Goal: Register for event/course

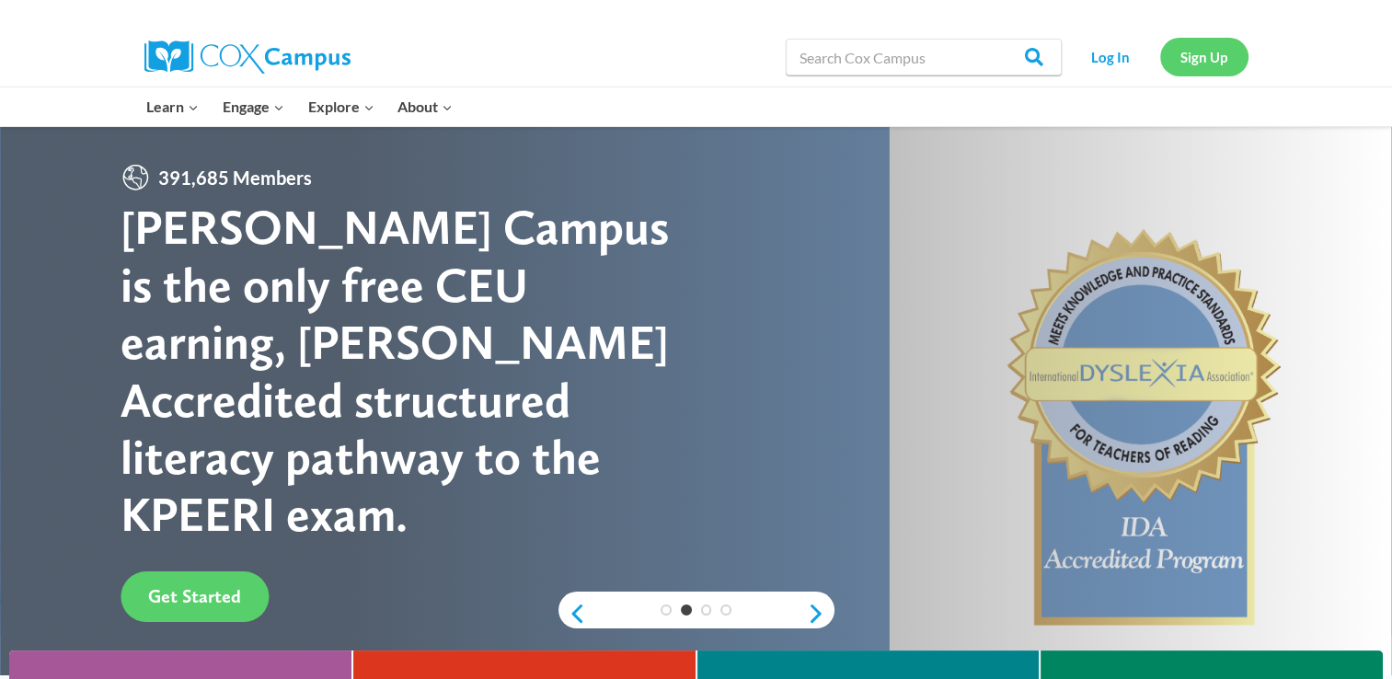
click at [1225, 57] on link "Sign Up" at bounding box center [1204, 57] width 88 height 38
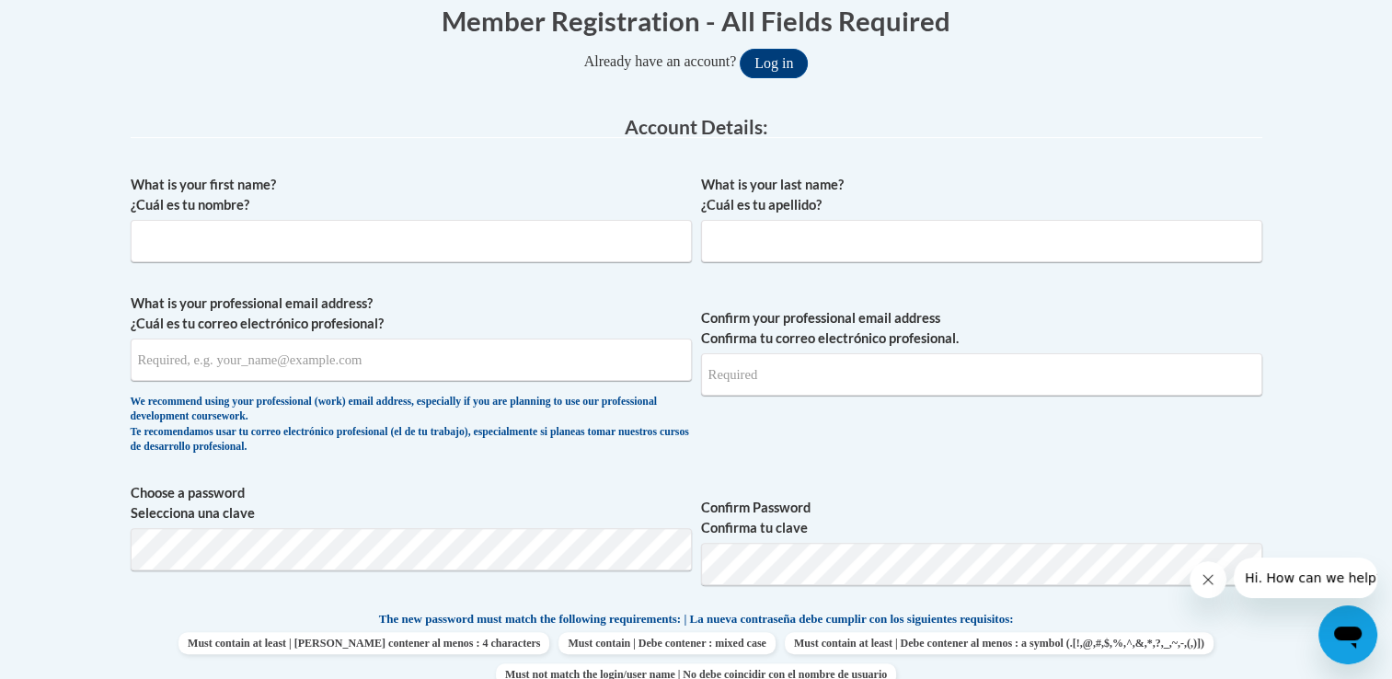
scroll to position [460, 0]
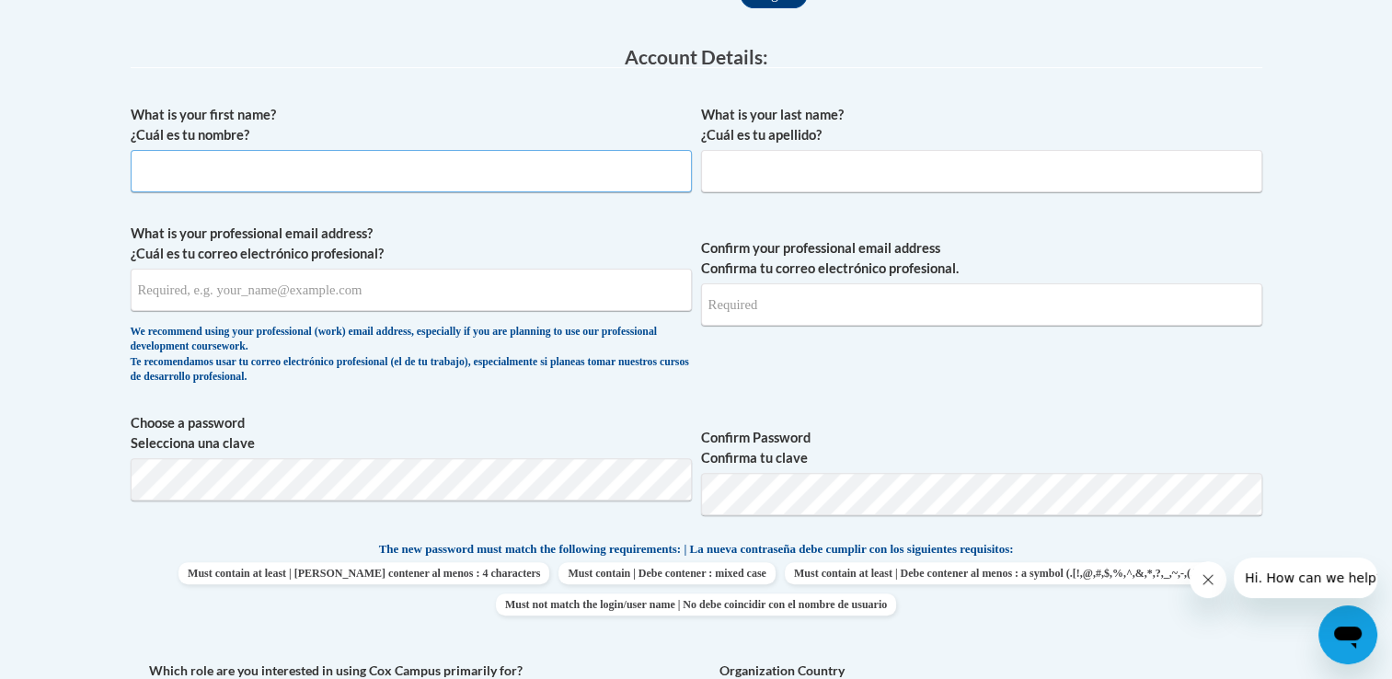
click at [329, 166] on input "What is your first name? ¿Cuál es tu nombre?" at bounding box center [411, 171] width 561 height 42
type input "[PERSON_NAME]"
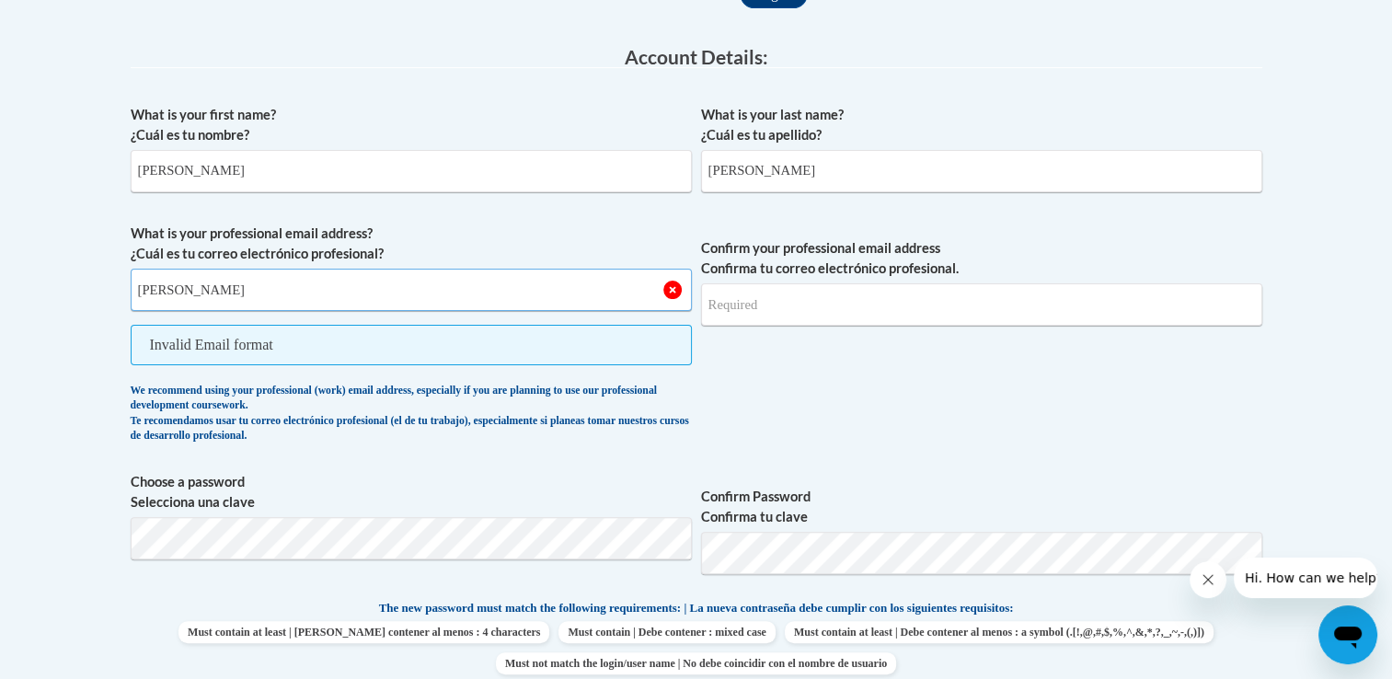
type input "[PERSON_NAME][EMAIL_ADDRESS][DOMAIN_NAME]"
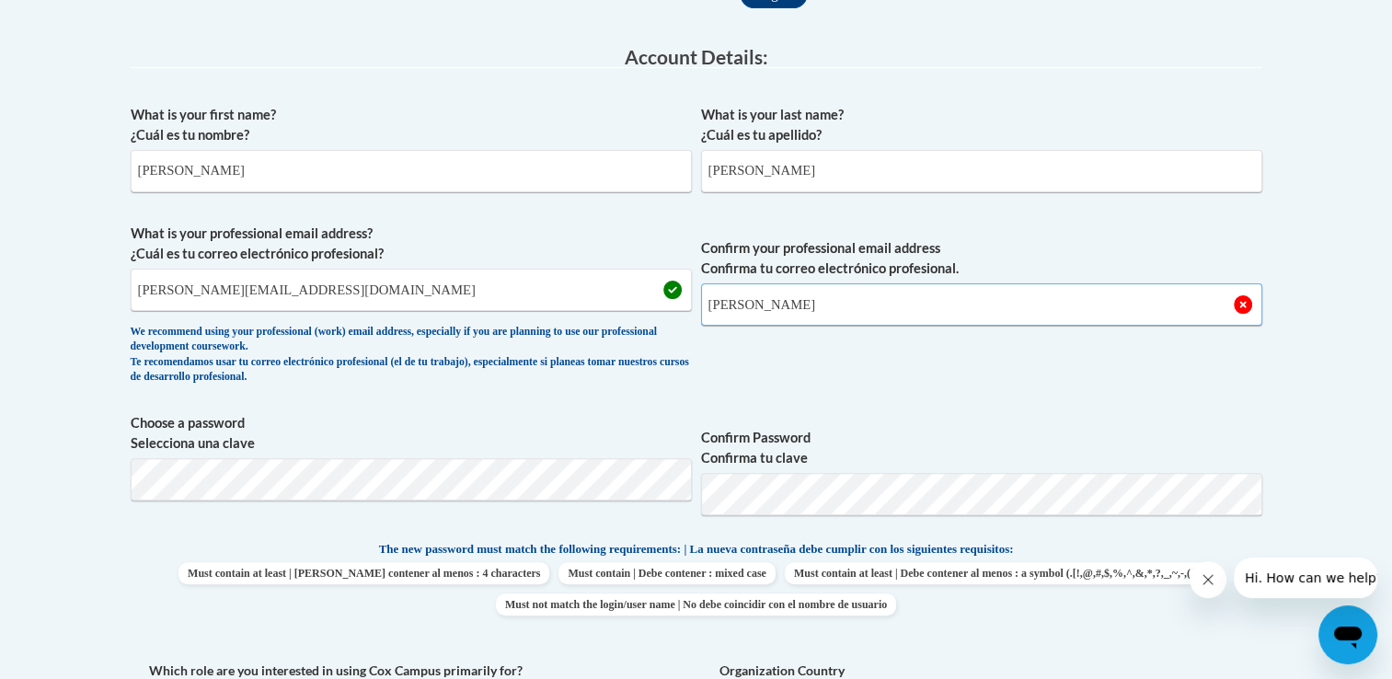
type input "[PERSON_NAME][EMAIL_ADDRESS][DOMAIN_NAME]"
click at [1344, 340] on body "This site uses cookies to help improve your learning experience. By continuing …" at bounding box center [696, 663] width 1392 height 2246
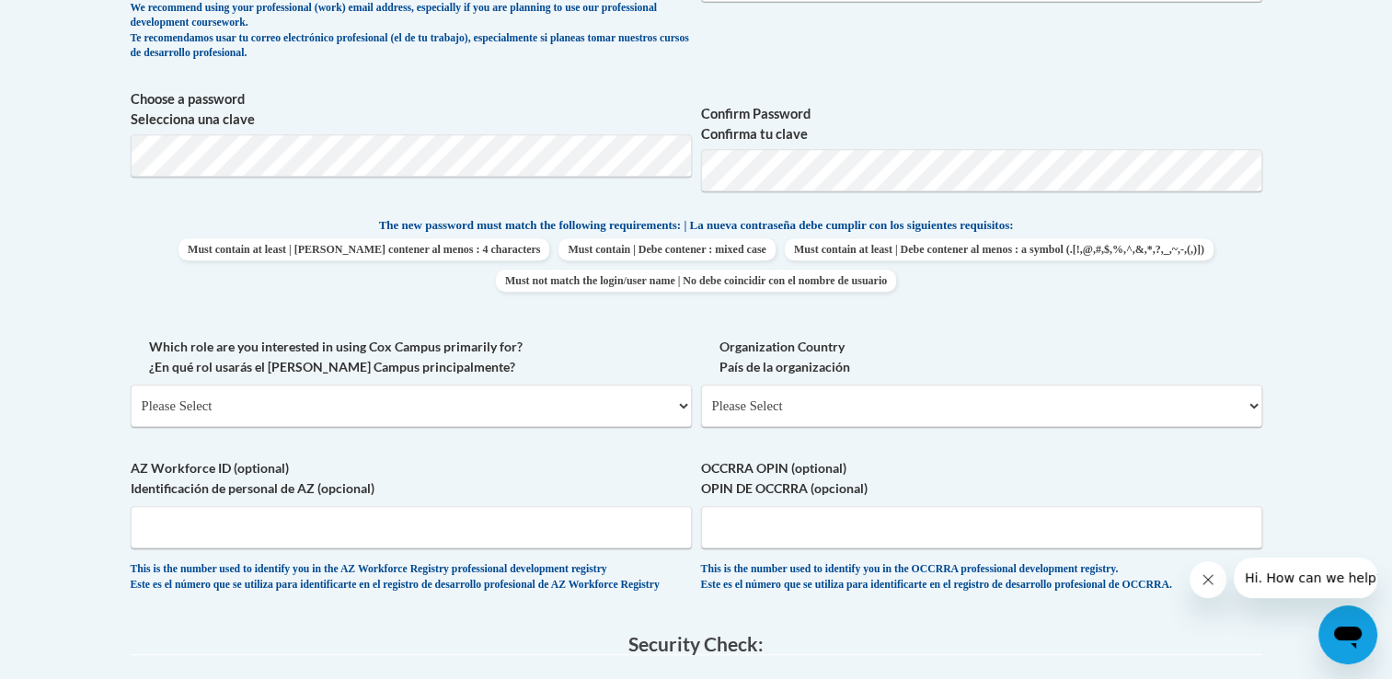
scroll to position [828, 0]
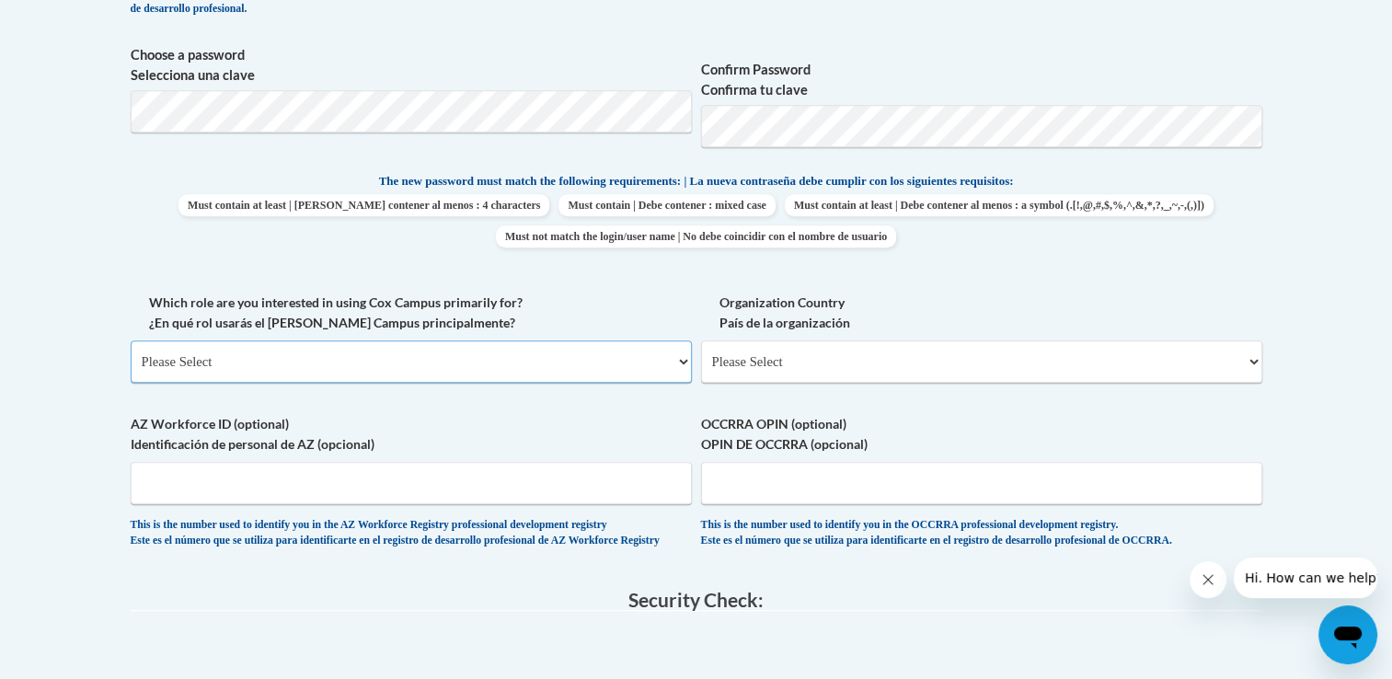
click at [270, 359] on select "Please Select College/University | Colegio/Universidad Community/Nonprofit Part…" at bounding box center [411, 361] width 561 height 42
select select "fbf2d438-af2f-41f8-98f1-81c410e29de3"
click at [131, 340] on select "Please Select College/University | Colegio/Universidad Community/Nonprofit Part…" at bounding box center [411, 361] width 561 height 42
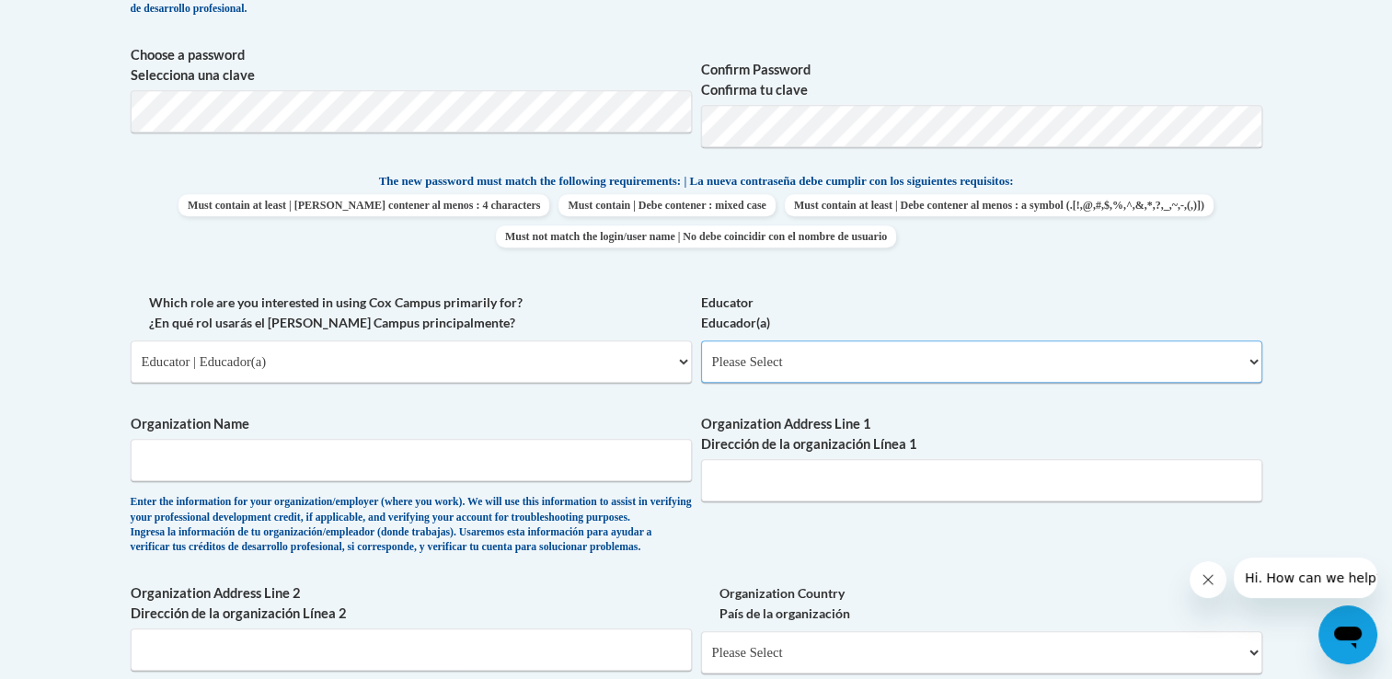
click at [868, 377] on select "Please Select Early Learning/Daycare Teacher/Family Home Care Provider | Maestr…" at bounding box center [981, 361] width 561 height 42
select select "5e2af403-4f2c-4e49-a02f-103e55d7b75b"
click at [701, 340] on select "Please Select Early Learning/Daycare Teacher/Family Home Care Provider | Maestr…" at bounding box center [981, 361] width 561 height 42
click at [522, 465] on input "Organization Name" at bounding box center [411, 460] width 561 height 42
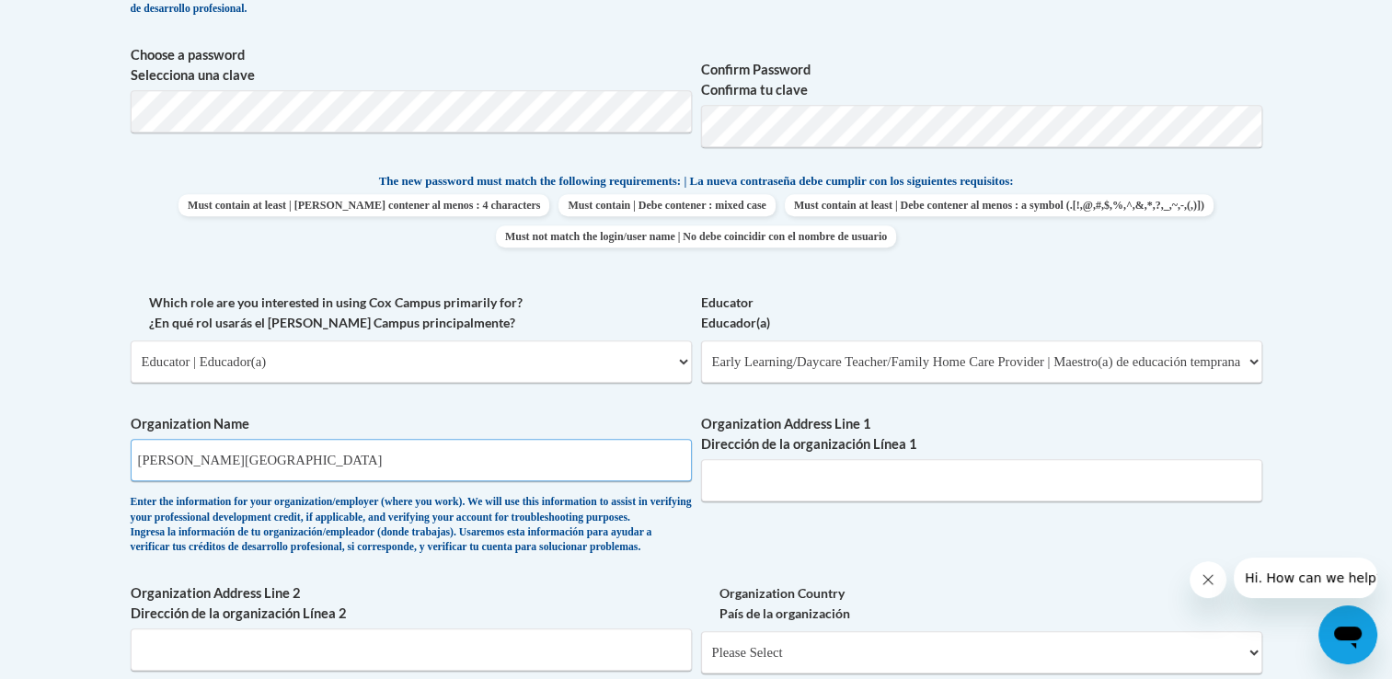
type input "Cargill Christian Learning Center"
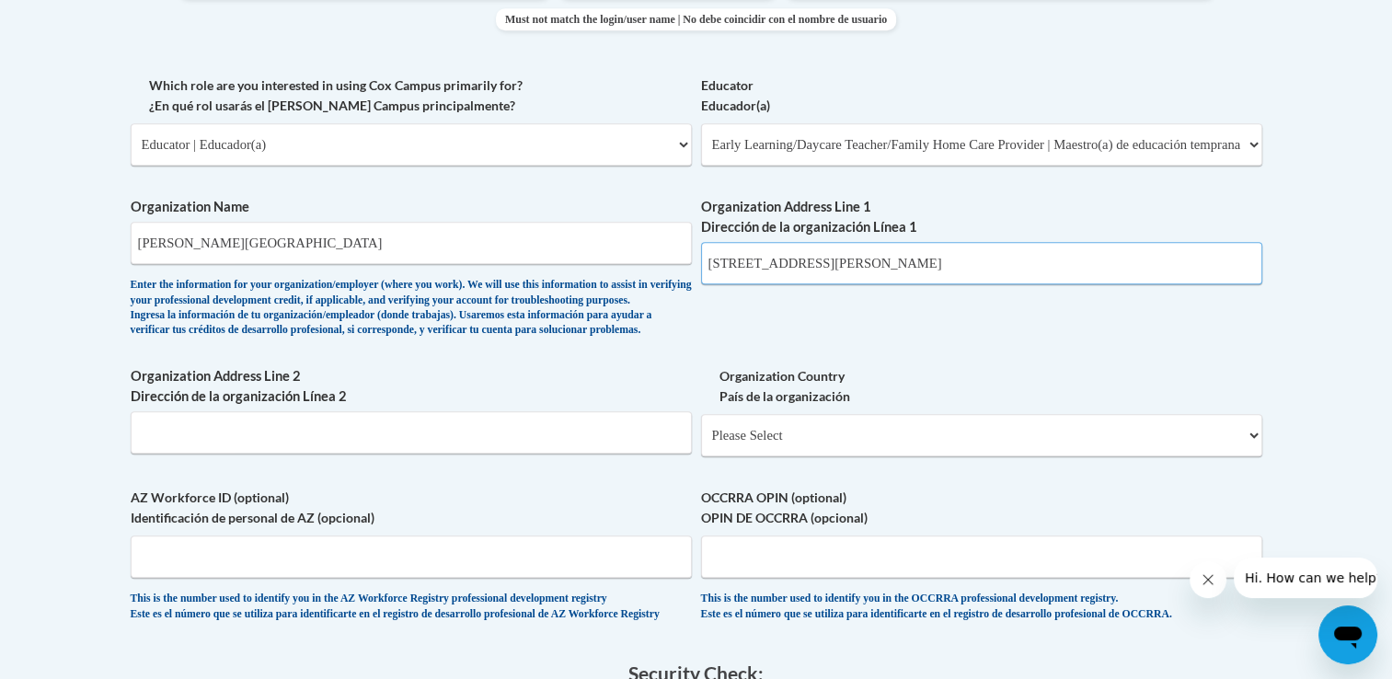
scroll to position [1104, 0]
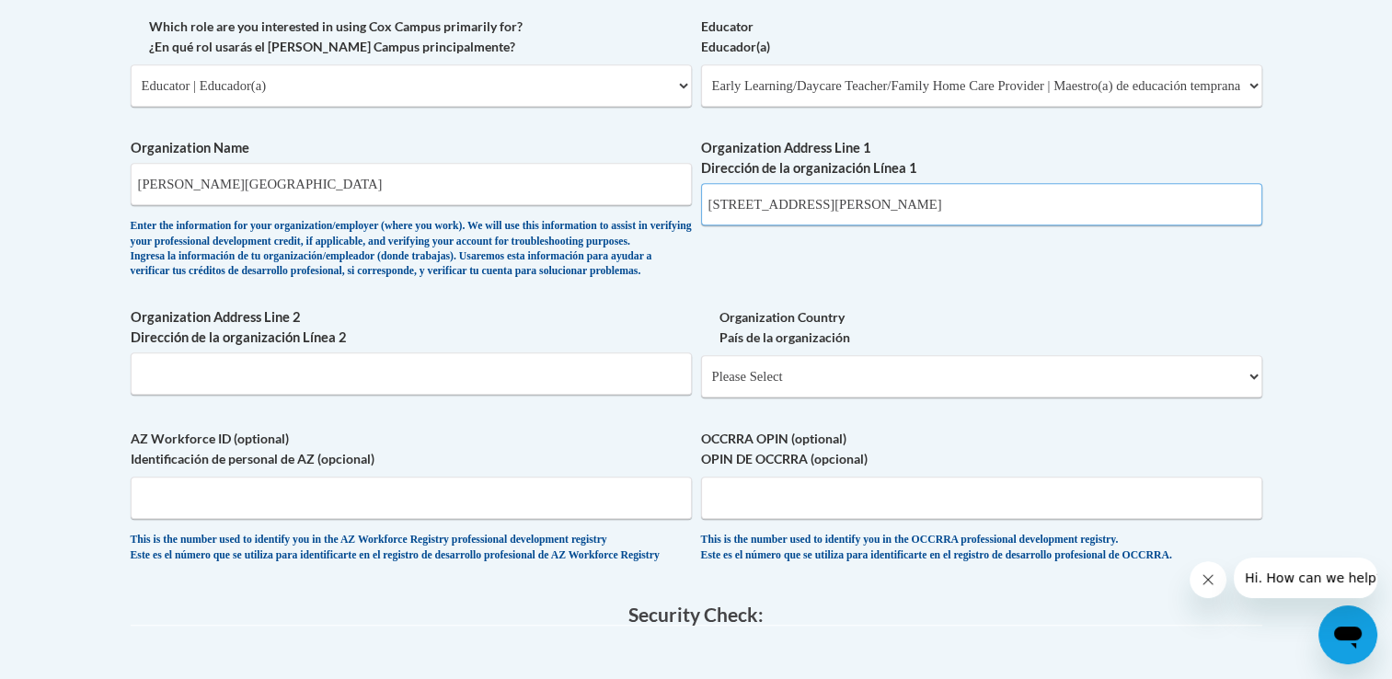
type input "2000 Wesley Ave"
click at [512, 395] on input "Organization Address Line 2 Dirección de la organización Línea 2" at bounding box center [411, 373] width 561 height 42
type input "Janesville"
select select "ad49bcad-a171-4b2e-b99c-48b446064914"
select select
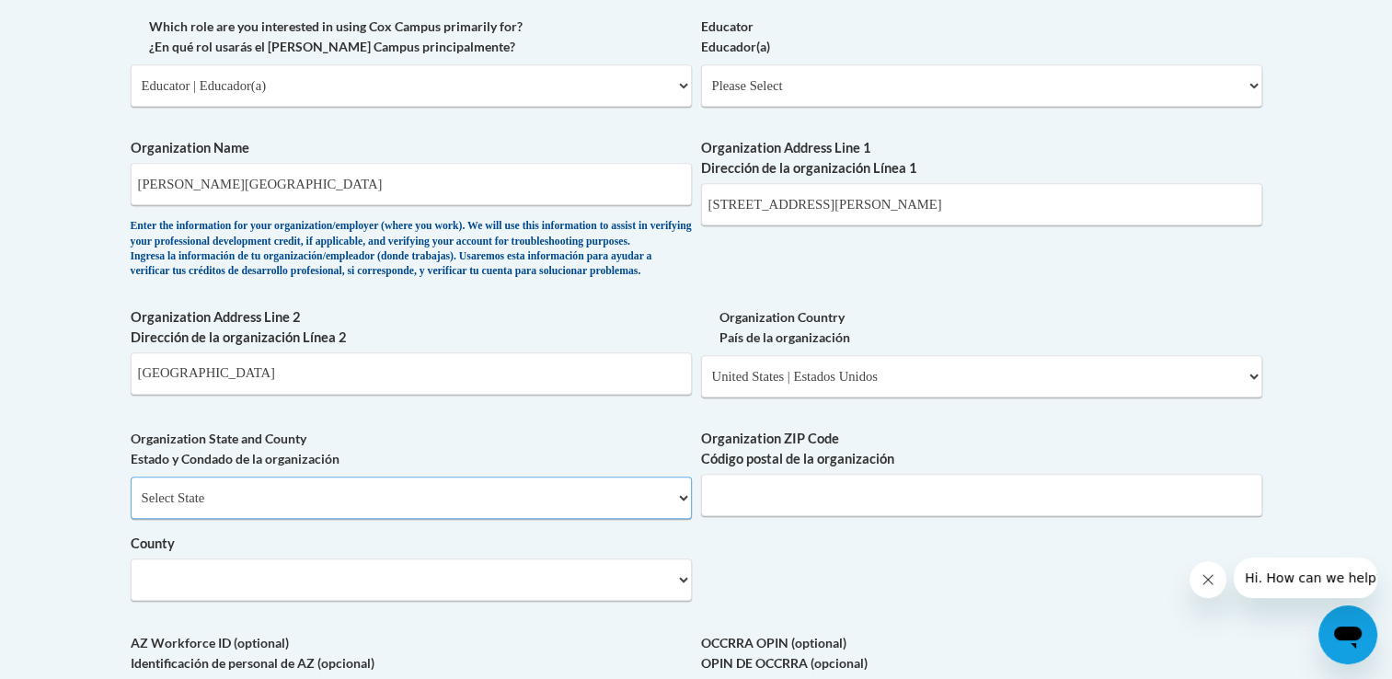
select select "Wisconsin"
select select "null"
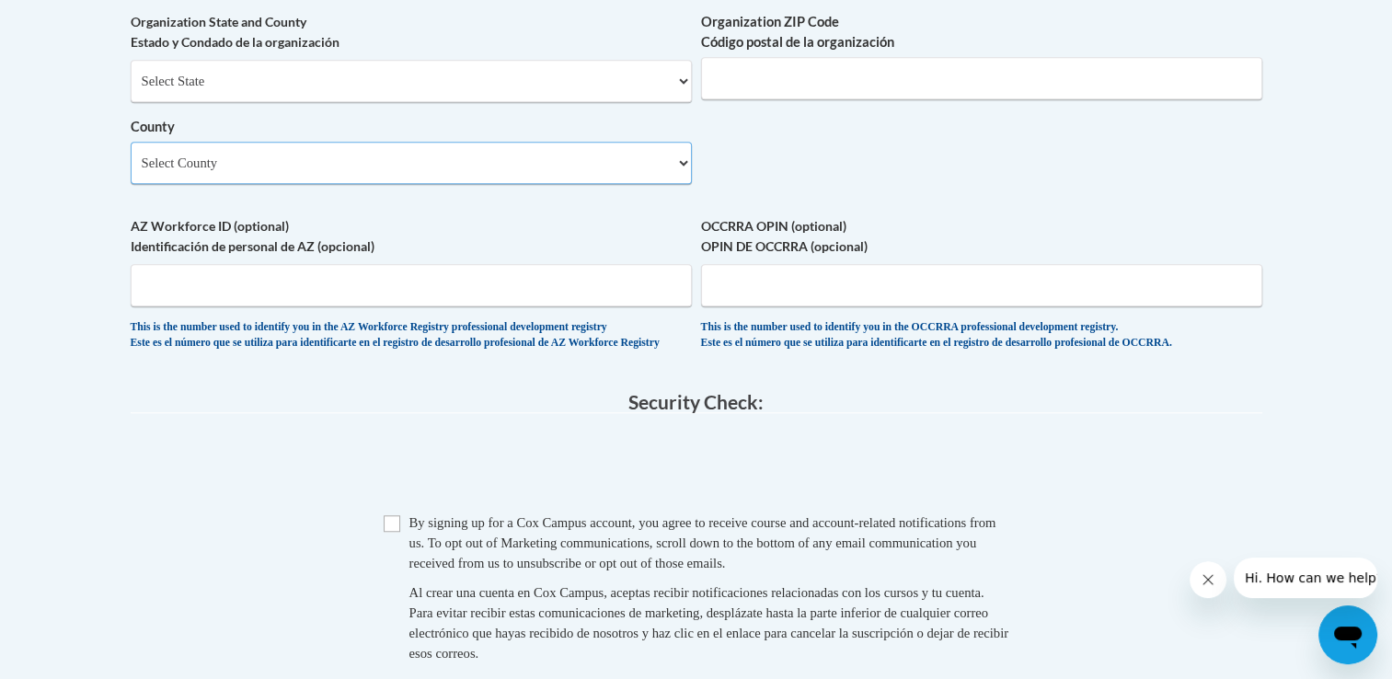
scroll to position [1564, 0]
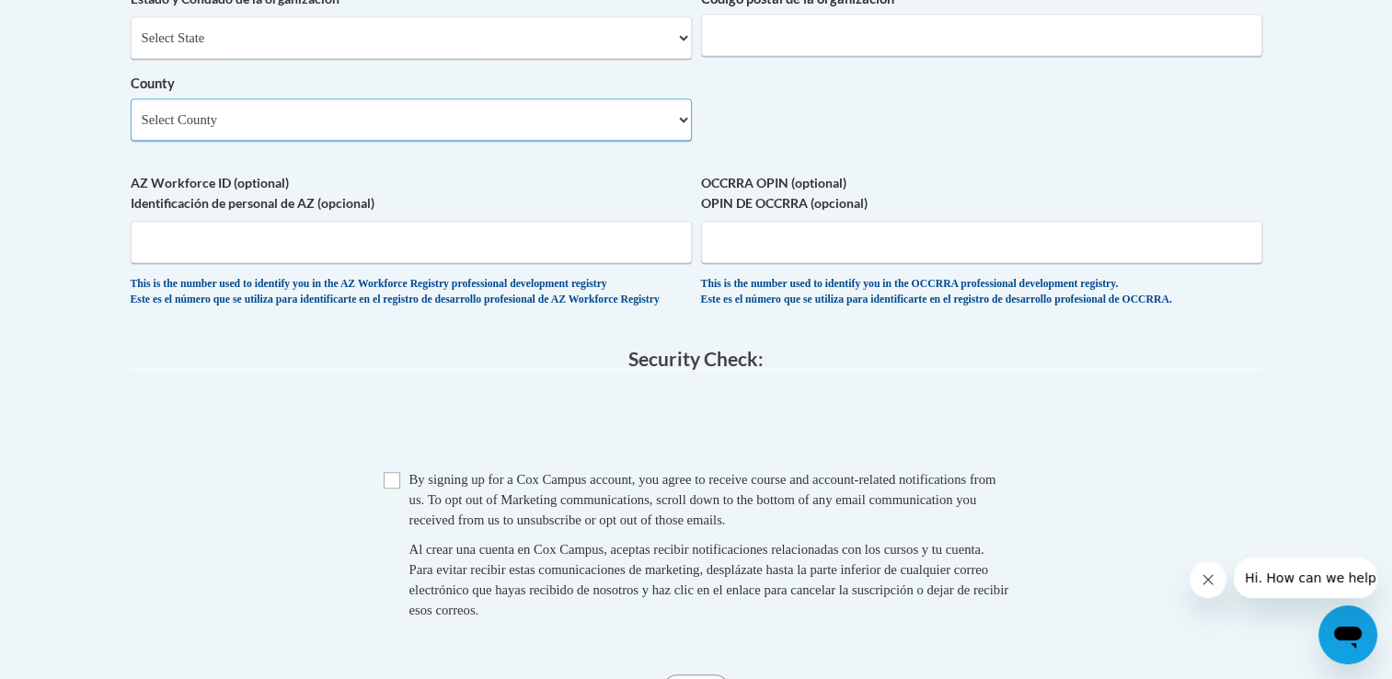
click at [295, 141] on select "Select County Adams Asotin Benton Chelan Clallam Clark Columbia Cowlitz Douglas…" at bounding box center [411, 119] width 561 height 42
click at [751, 56] on input "Organization ZIP Code Código postal de la organización" at bounding box center [981, 35] width 561 height 42
type input "53545"
click at [532, 141] on select "Select County Adams Asotin Benton Chelan Clallam Clark Columbia Cowlitz Douglas…" at bounding box center [411, 119] width 561 height 42
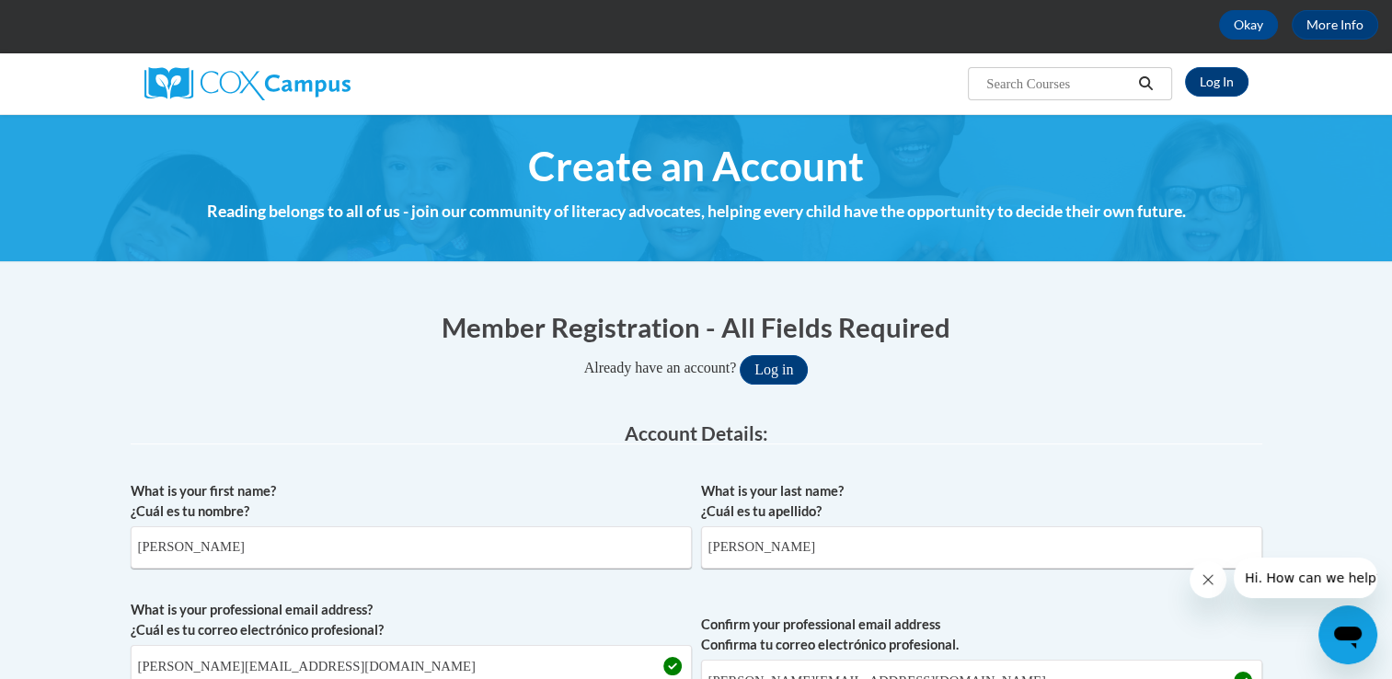
scroll to position [0, 0]
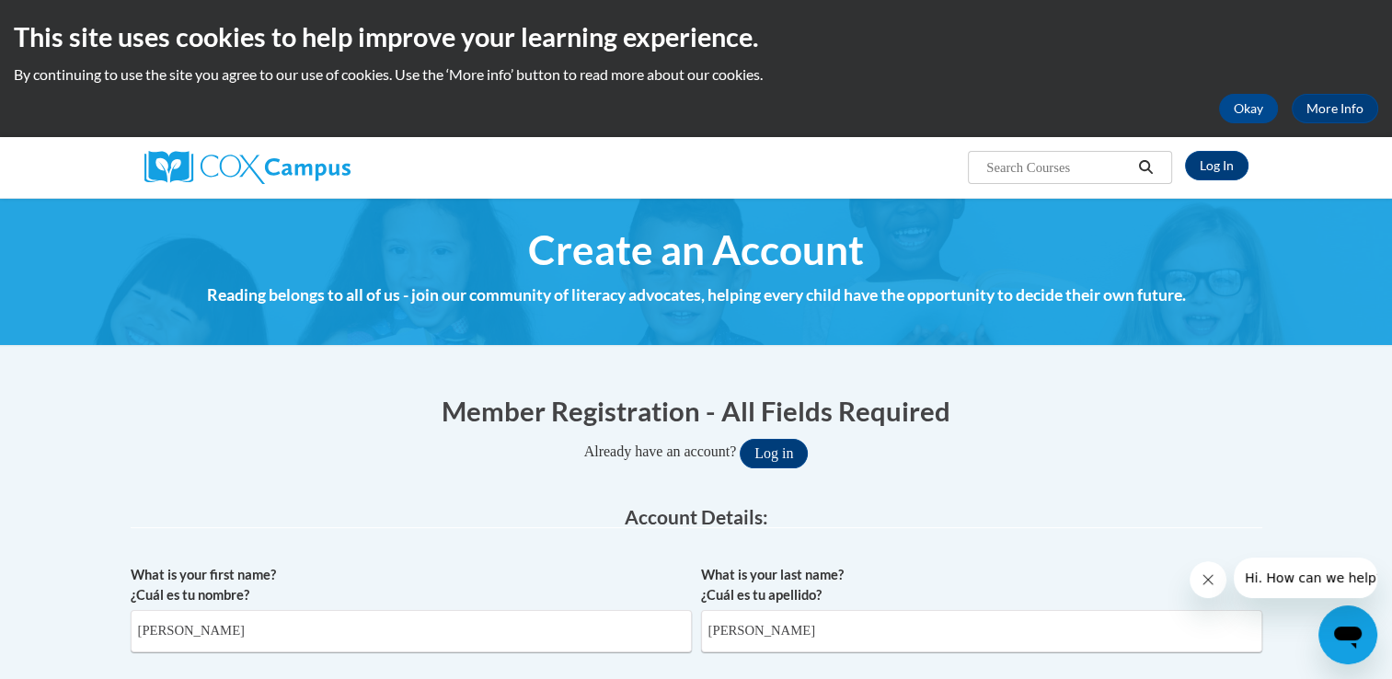
click at [1134, 431] on div "Member Registration - All Fields Required Already have an account? Log in" at bounding box center [697, 430] width 1132 height 76
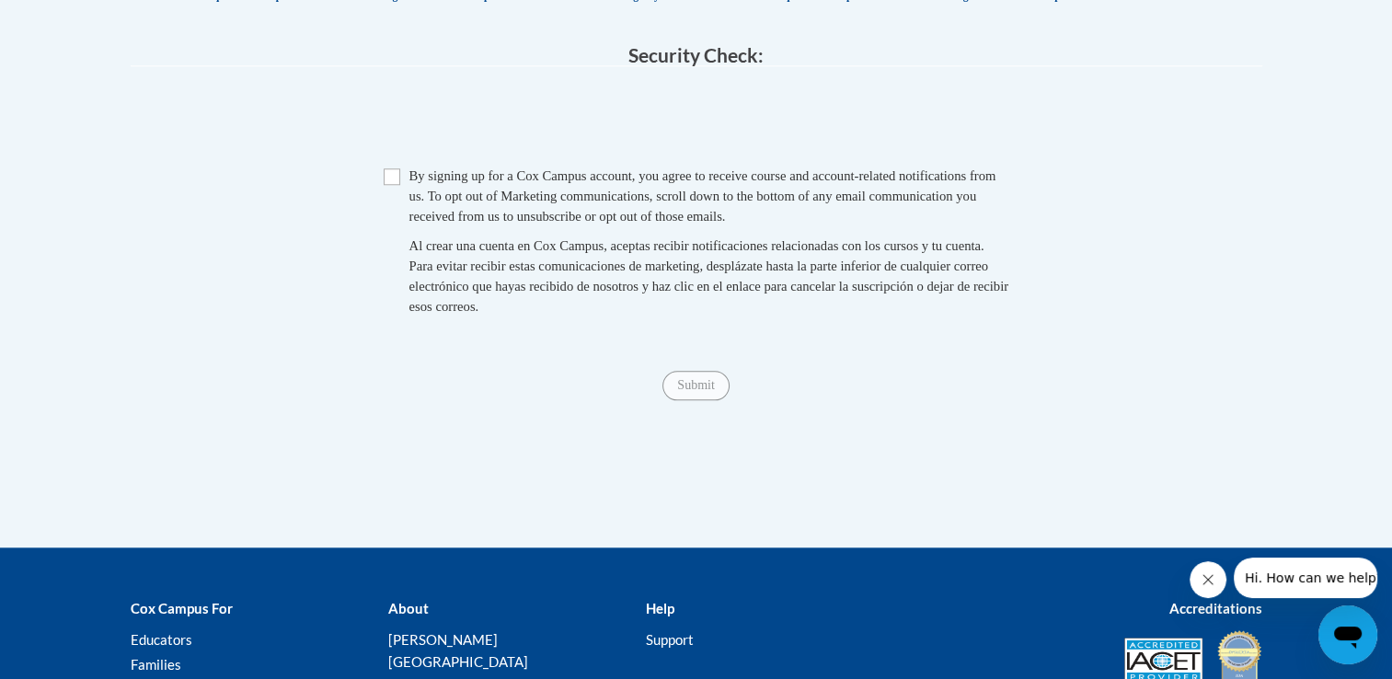
scroll to position [1899, 0]
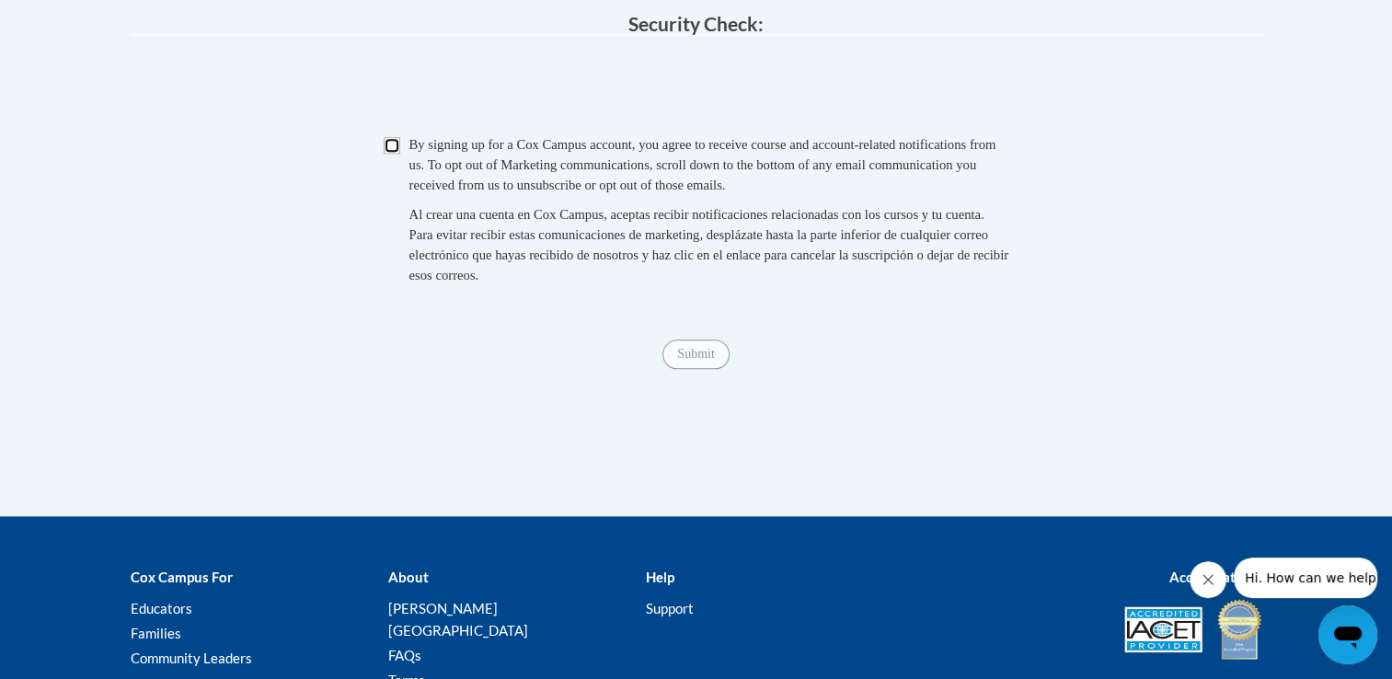
click at [393, 154] on input "Checkbox" at bounding box center [392, 145] width 17 height 17
checkbox input "true"
click at [707, 369] on input "Submit" at bounding box center [695, 353] width 66 height 29
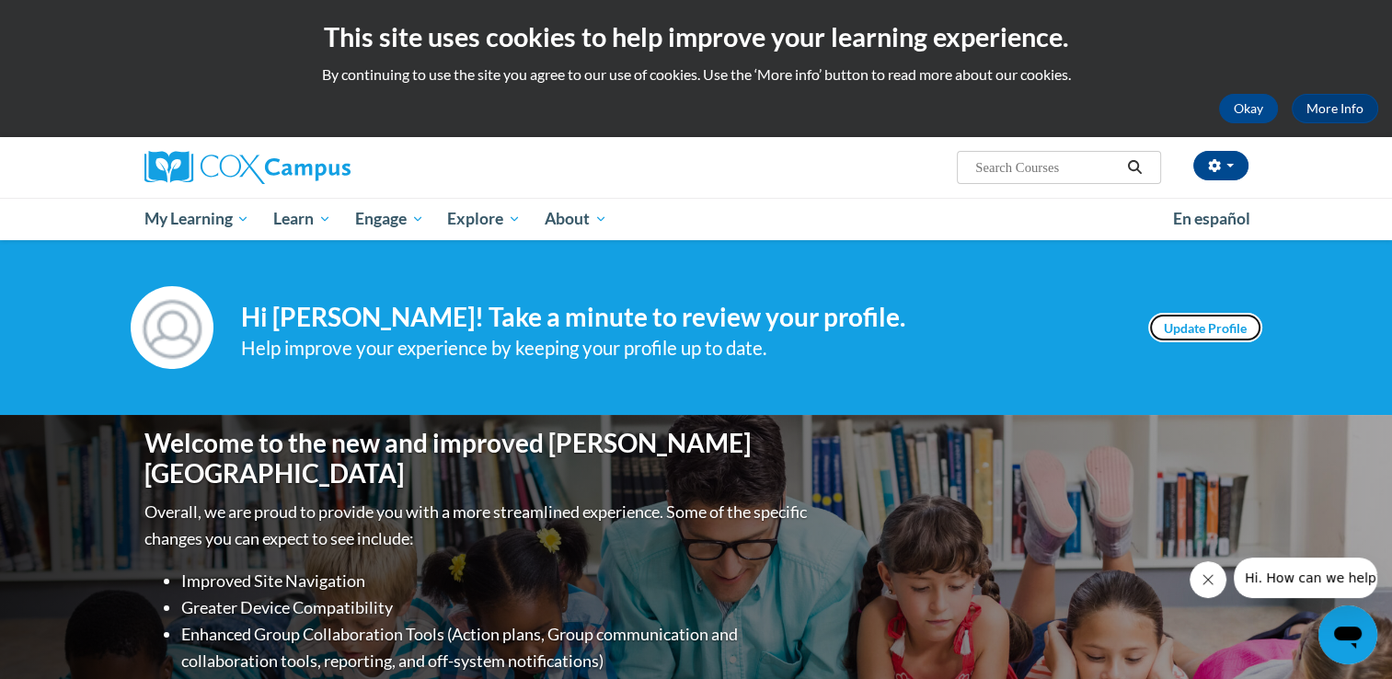
click at [1196, 323] on link "Update Profile" at bounding box center [1205, 327] width 114 height 29
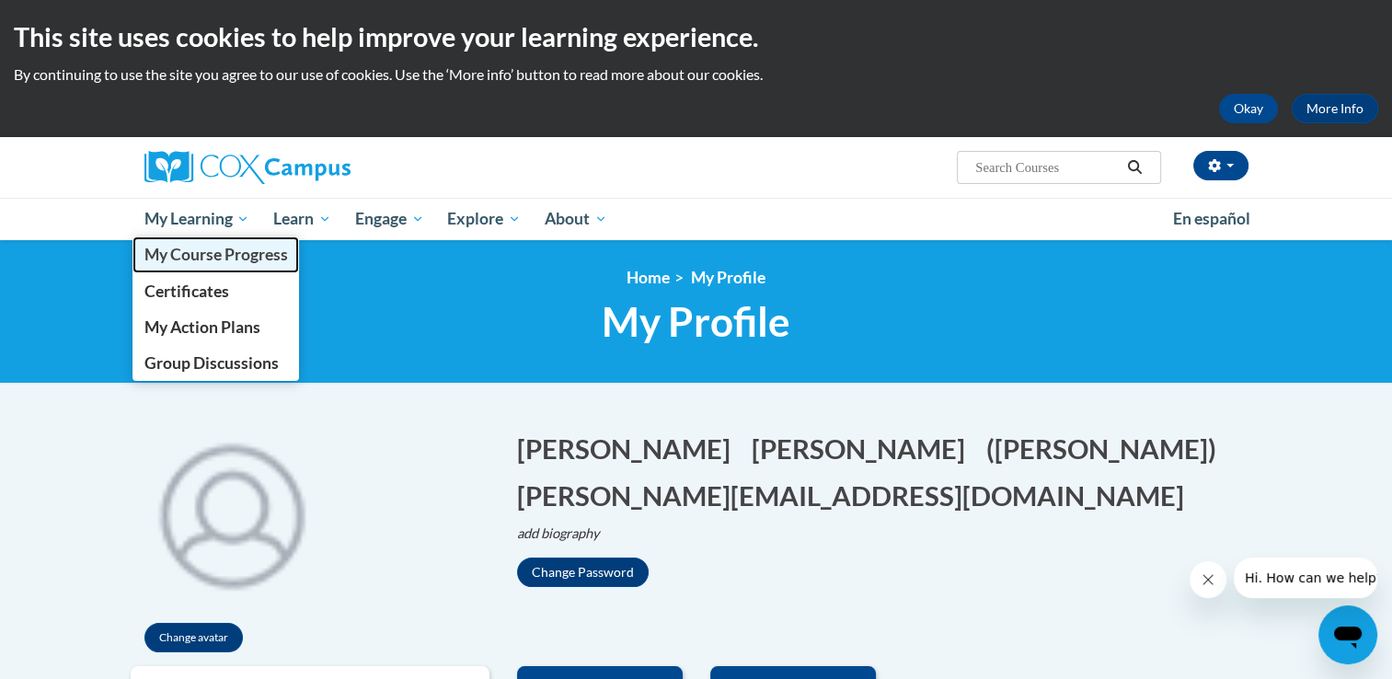
click at [217, 256] on span "My Course Progress" at bounding box center [216, 254] width 144 height 19
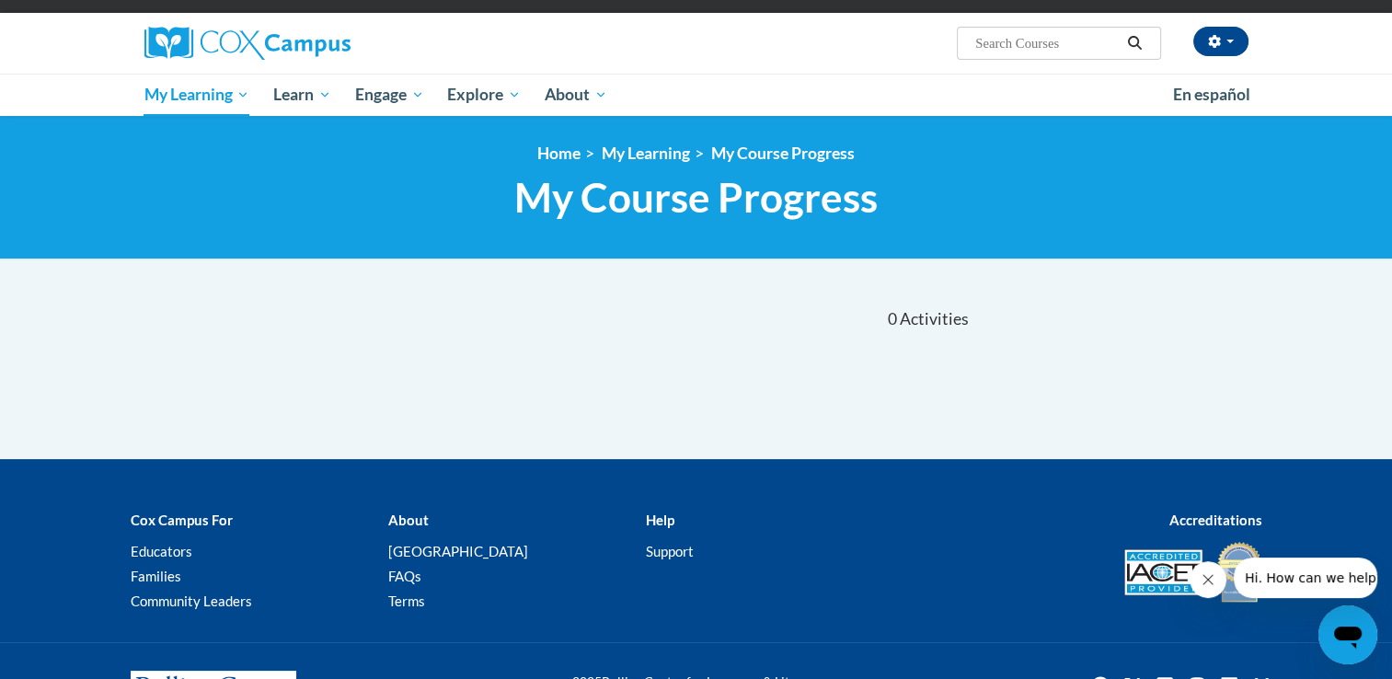
scroll to position [184, 0]
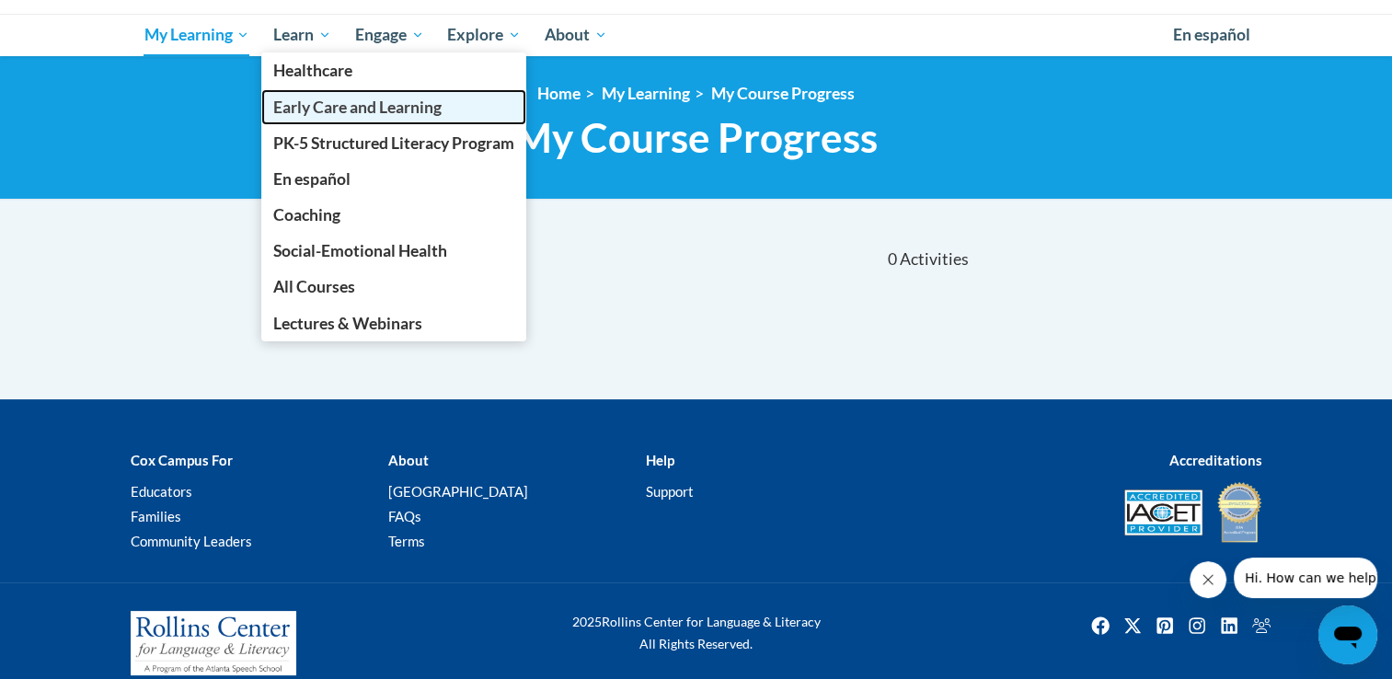
click at [331, 105] on span "Early Care and Learning" at bounding box center [357, 107] width 168 height 19
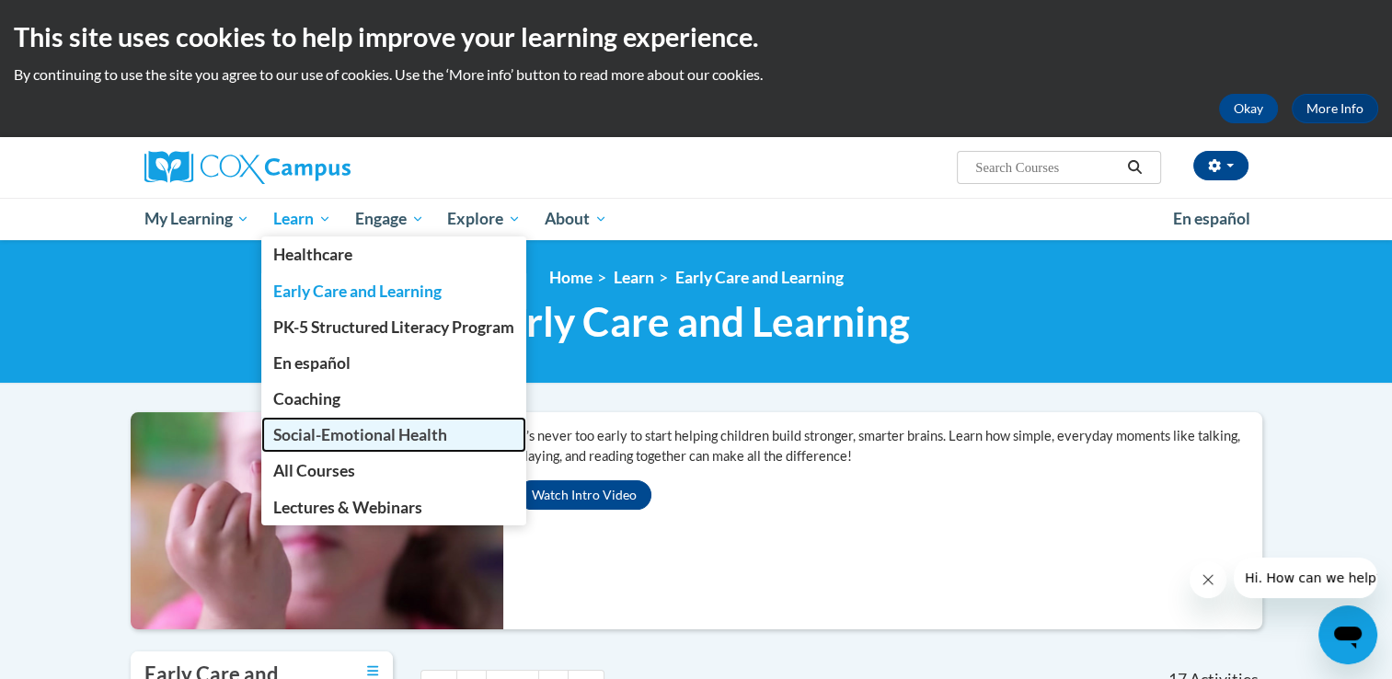
click at [339, 438] on span "Social-Emotional Health" at bounding box center [360, 434] width 174 height 19
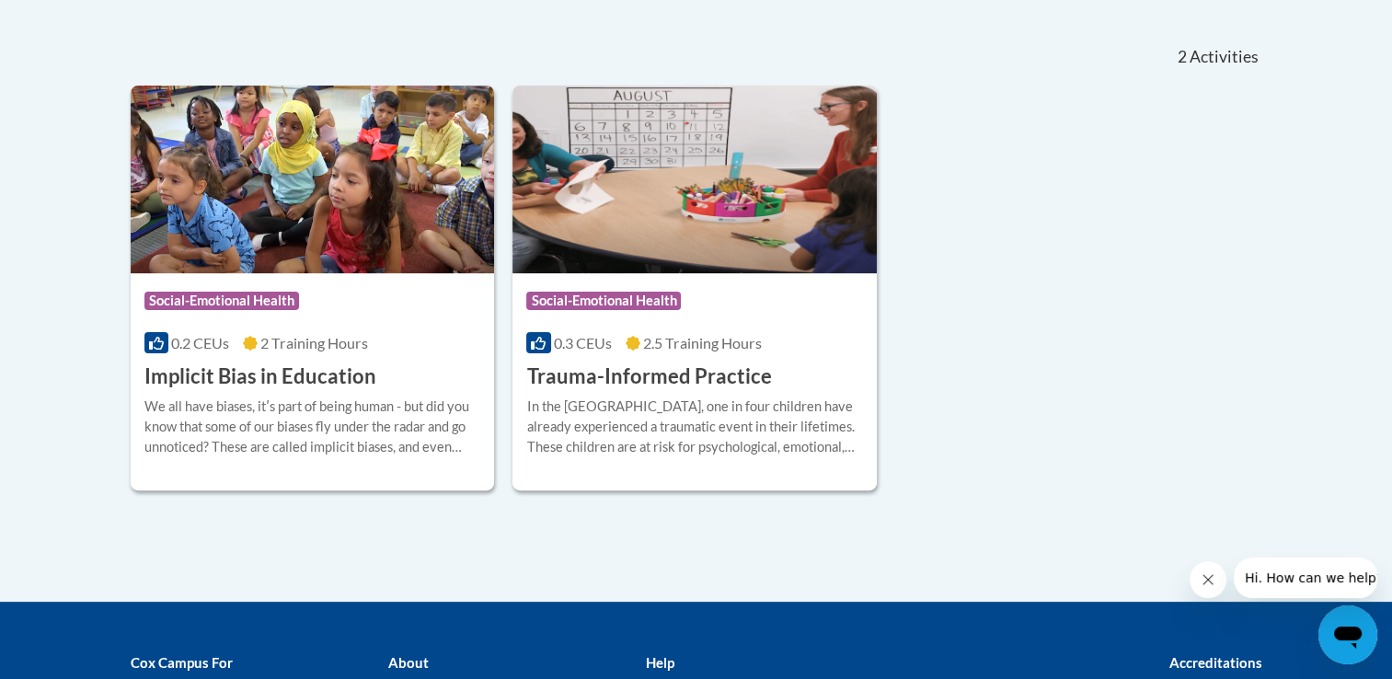
scroll to position [335, 0]
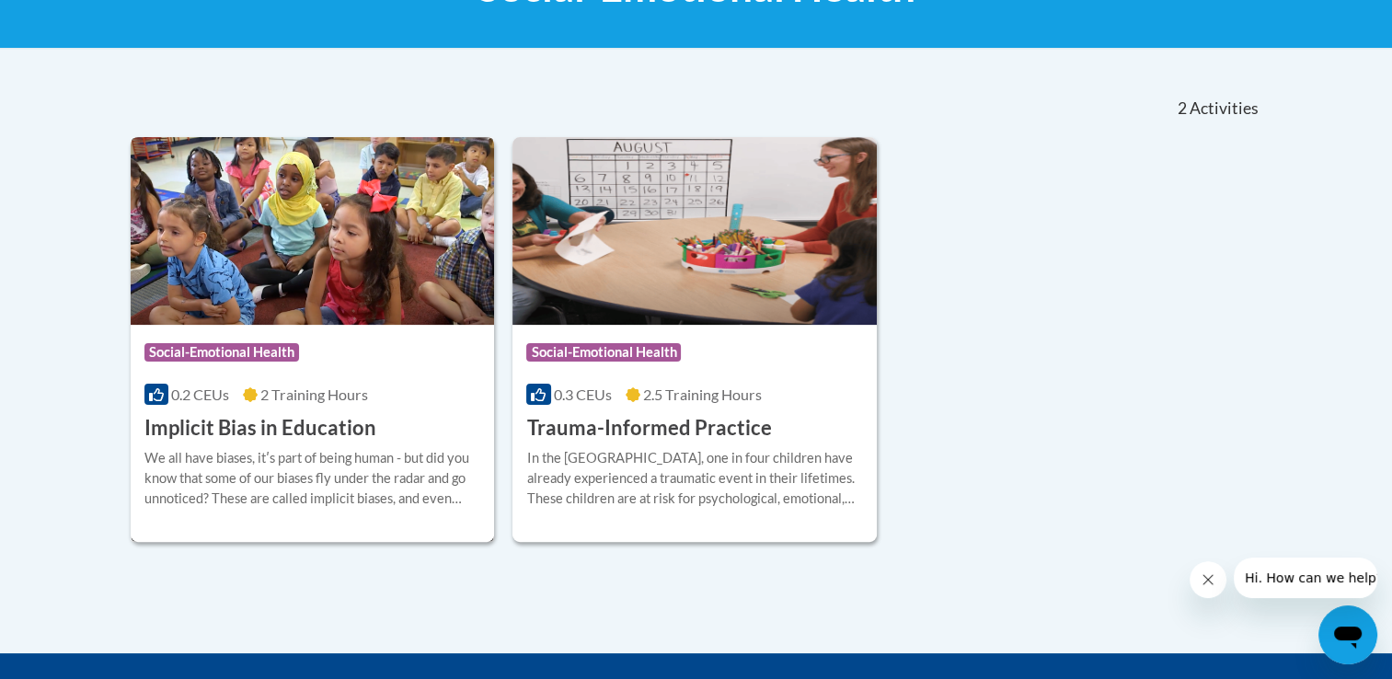
click at [308, 261] on img at bounding box center [313, 231] width 364 height 188
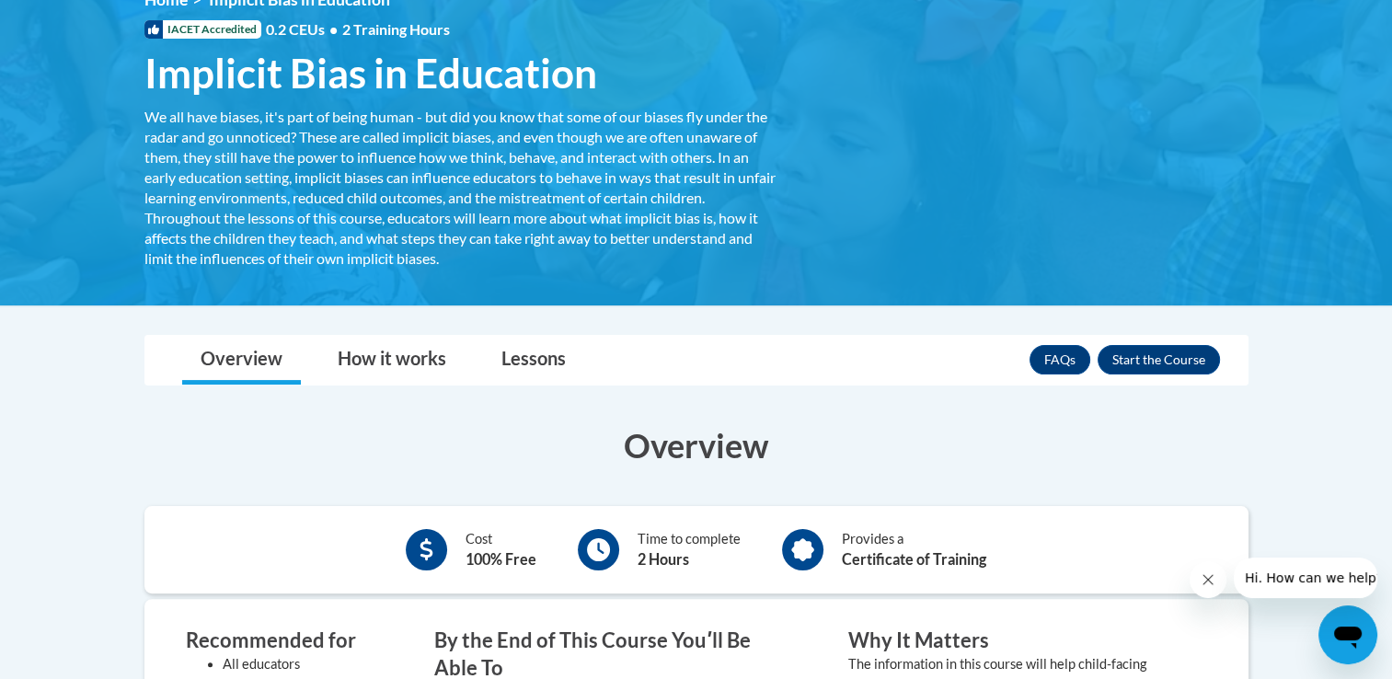
scroll to position [368, 0]
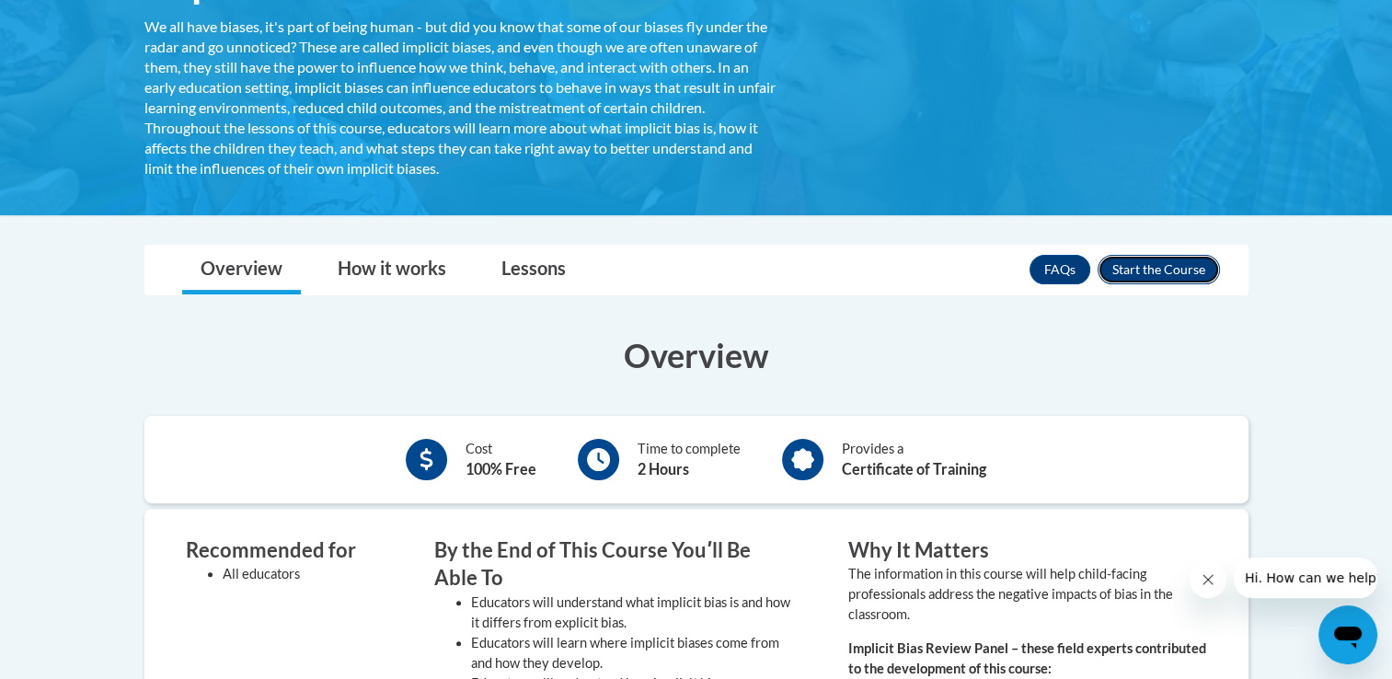
click at [1165, 271] on button "Enroll" at bounding box center [1159, 269] width 122 height 29
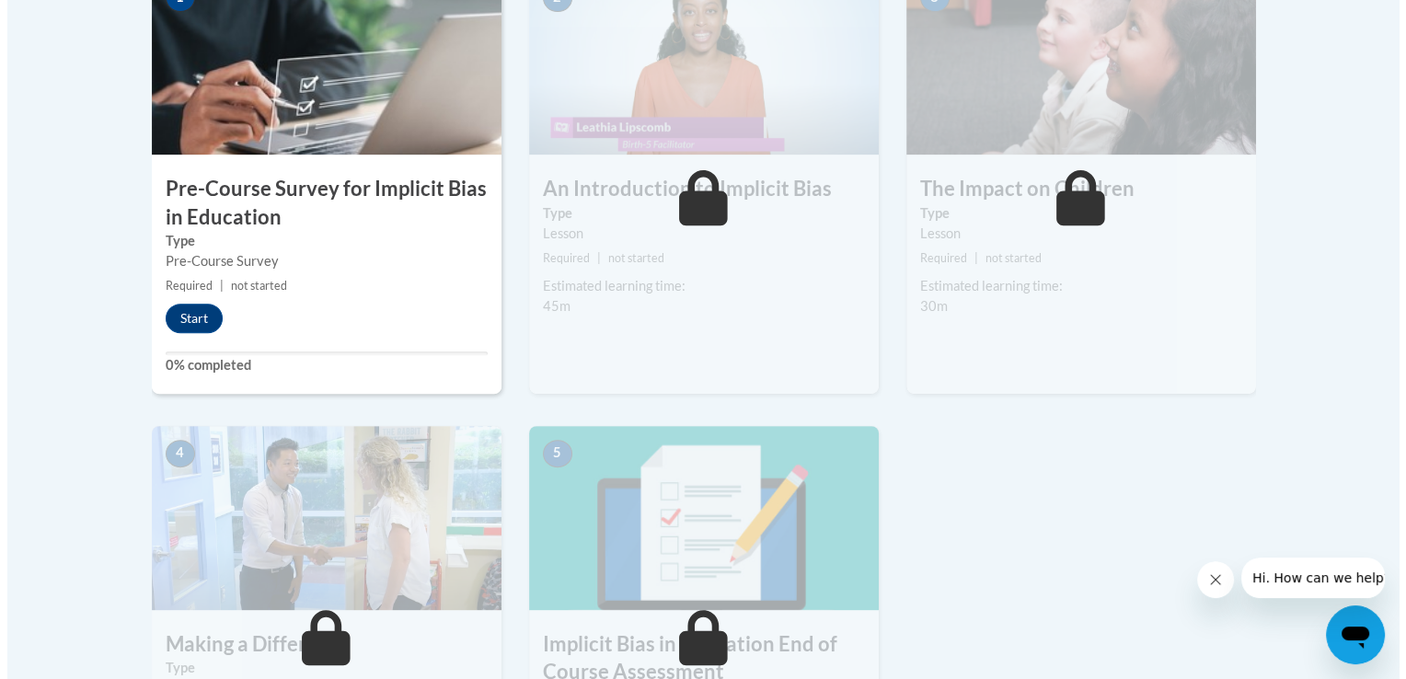
scroll to position [644, 0]
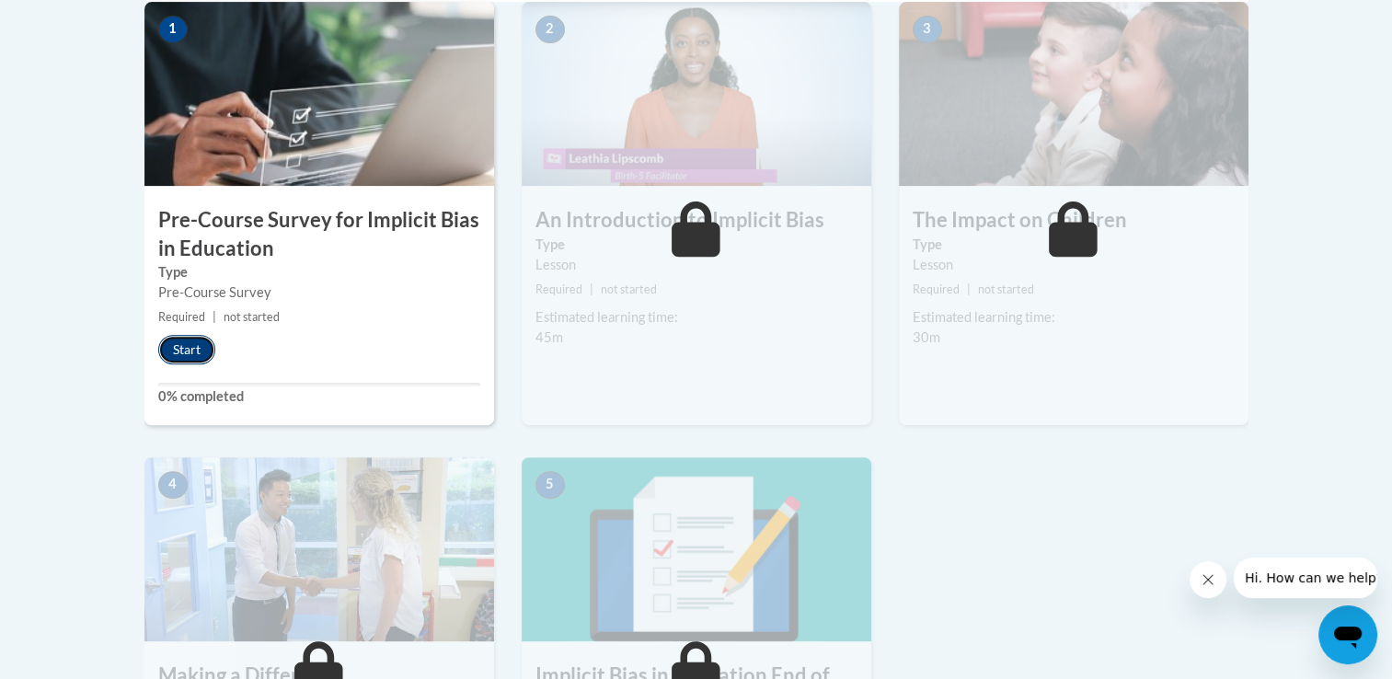
click at [177, 340] on button "Start" at bounding box center [186, 349] width 57 height 29
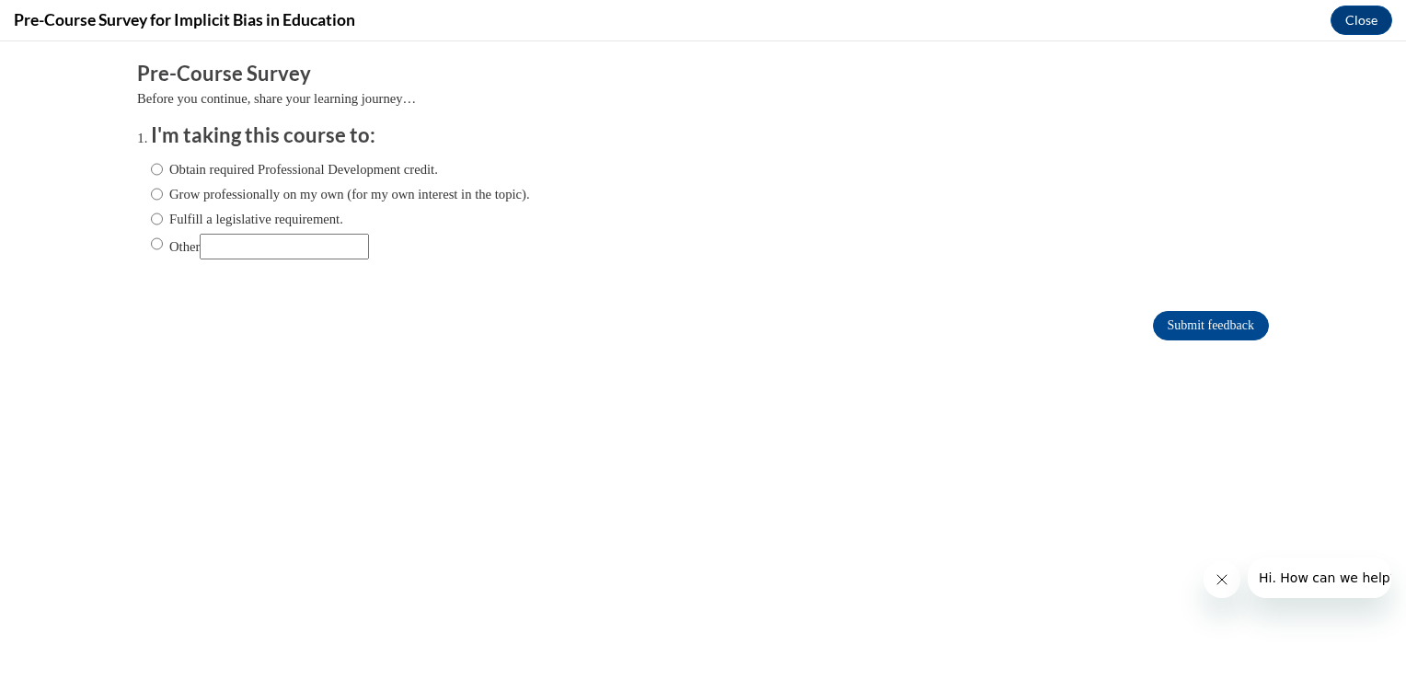
scroll to position [0, 0]
click at [151, 201] on input "Grow professionally on my own (for my own interest in the topic)." at bounding box center [157, 194] width 12 height 20
radio input "true"
click at [151, 169] on input "Obtain required Professional Development credit." at bounding box center [157, 169] width 12 height 20
radio input "true"
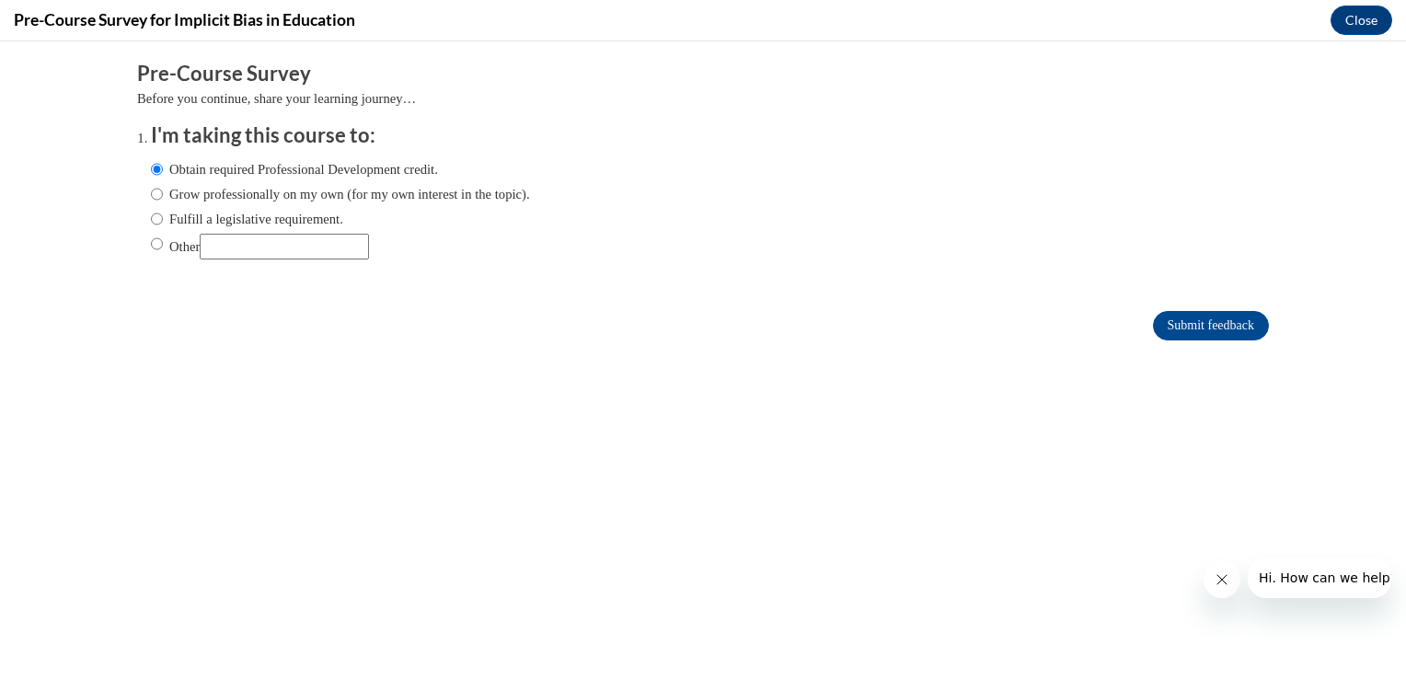
click at [151, 194] on label "Grow professionally on my own (for my own interest in the topic)." at bounding box center [340, 194] width 379 height 20
click at [151, 194] on input "Grow professionally on my own (for my own interest in the topic)." at bounding box center [157, 194] width 12 height 20
radio input "true"
click at [1236, 322] on input "Submit feedback" at bounding box center [1211, 325] width 116 height 29
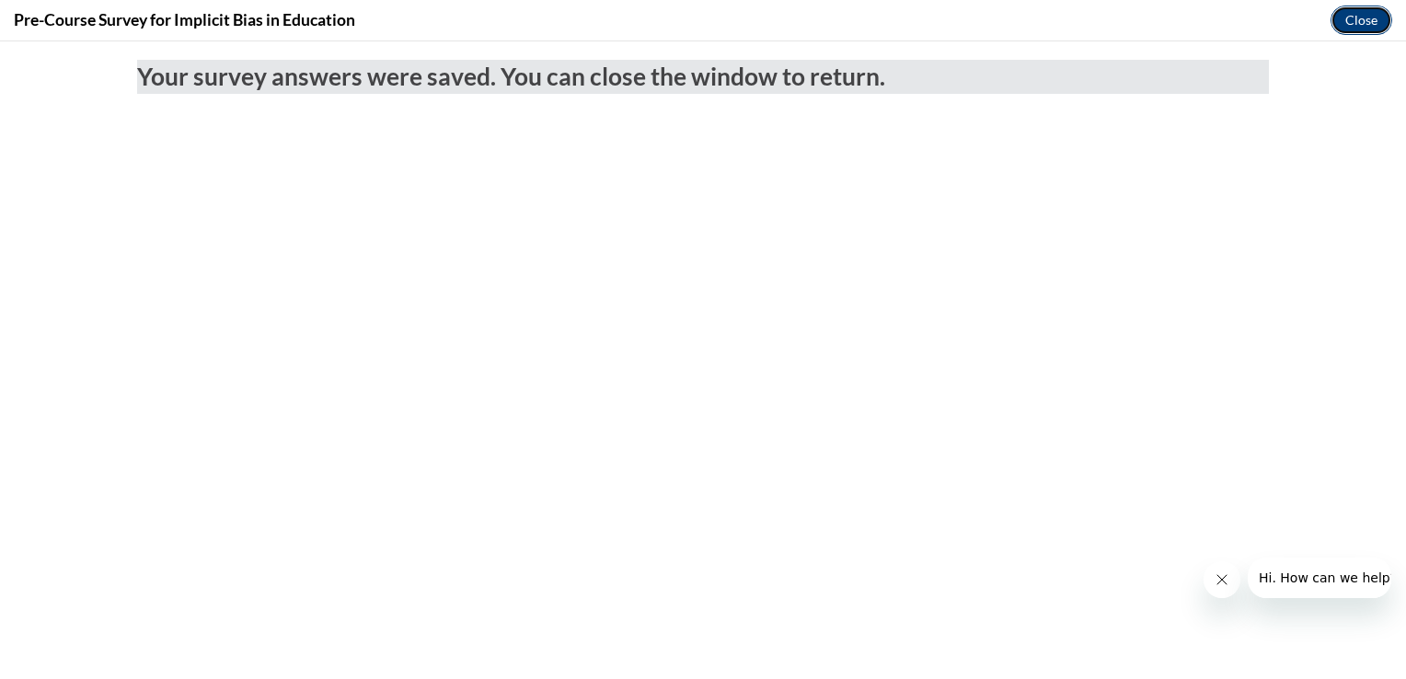
click at [1347, 30] on button "Close" at bounding box center [1361, 20] width 62 height 29
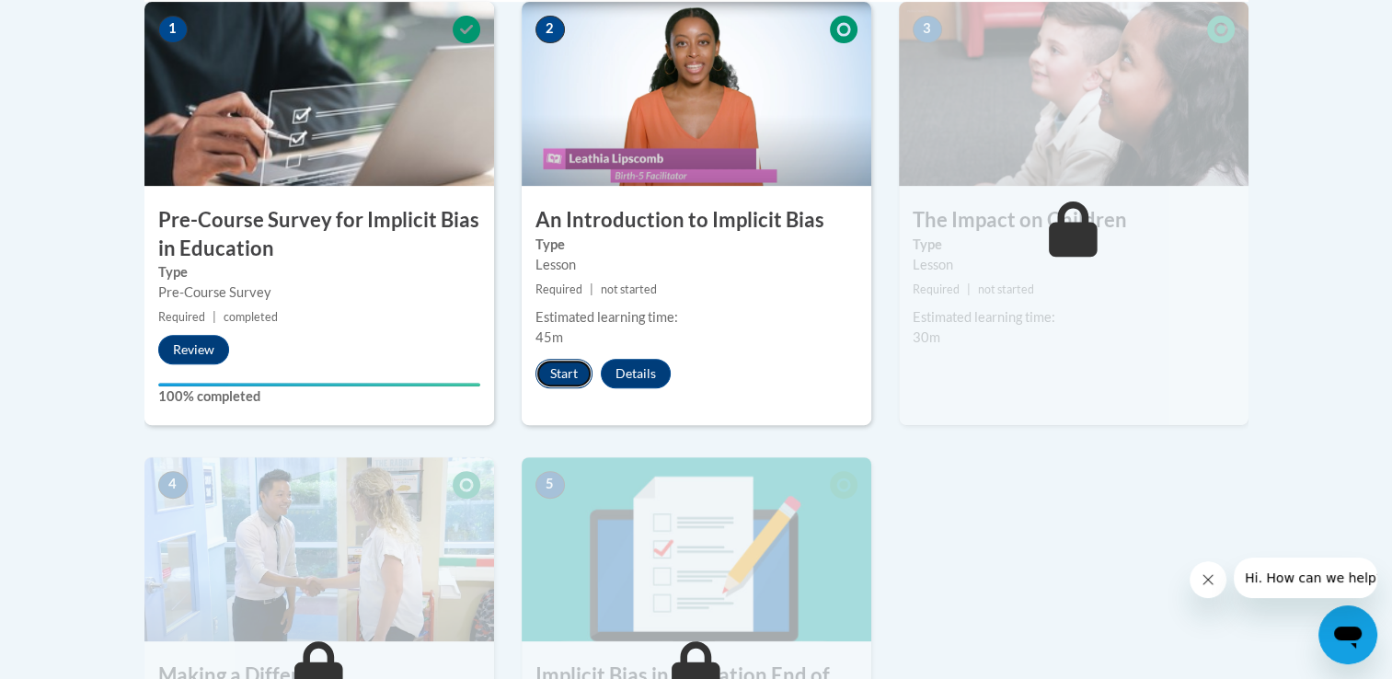
click at [581, 370] on button "Start" at bounding box center [563, 373] width 57 height 29
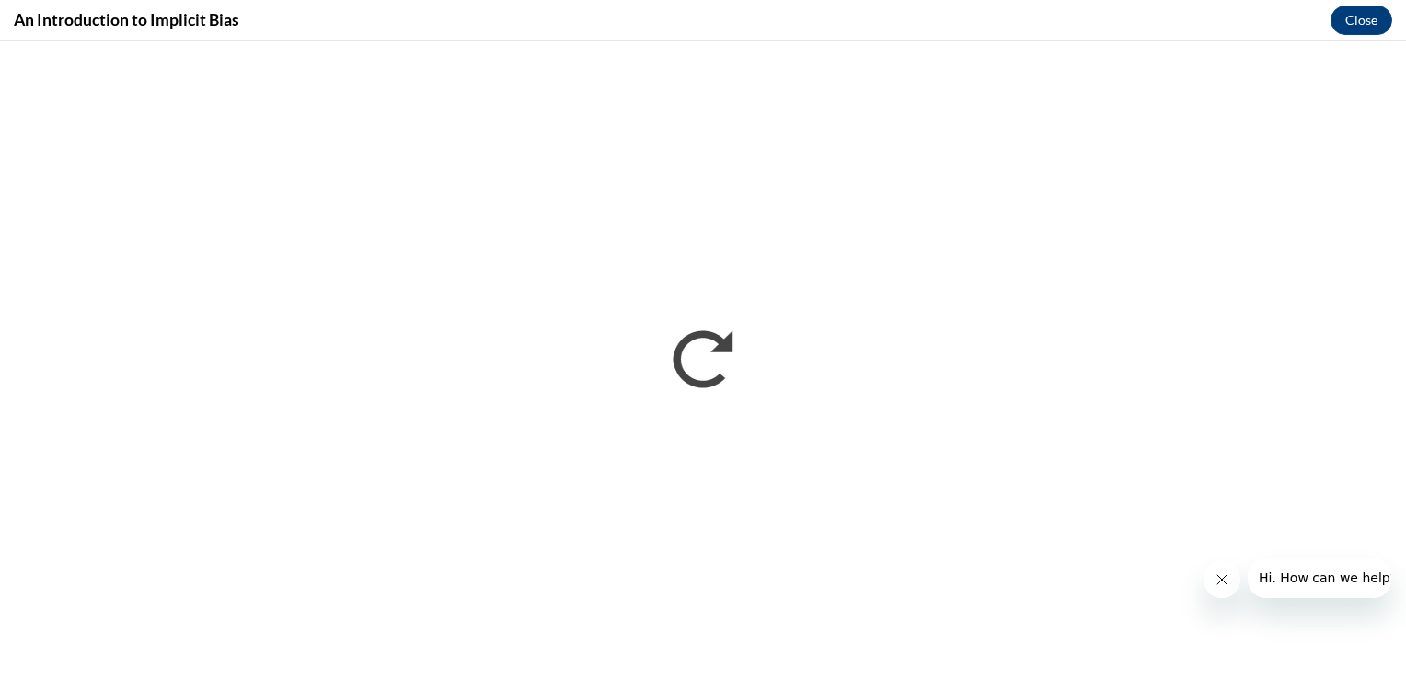
click at [1220, 581] on icon "Close message from company" at bounding box center [1220, 579] width 15 height 15
